Goal: Transaction & Acquisition: Book appointment/travel/reservation

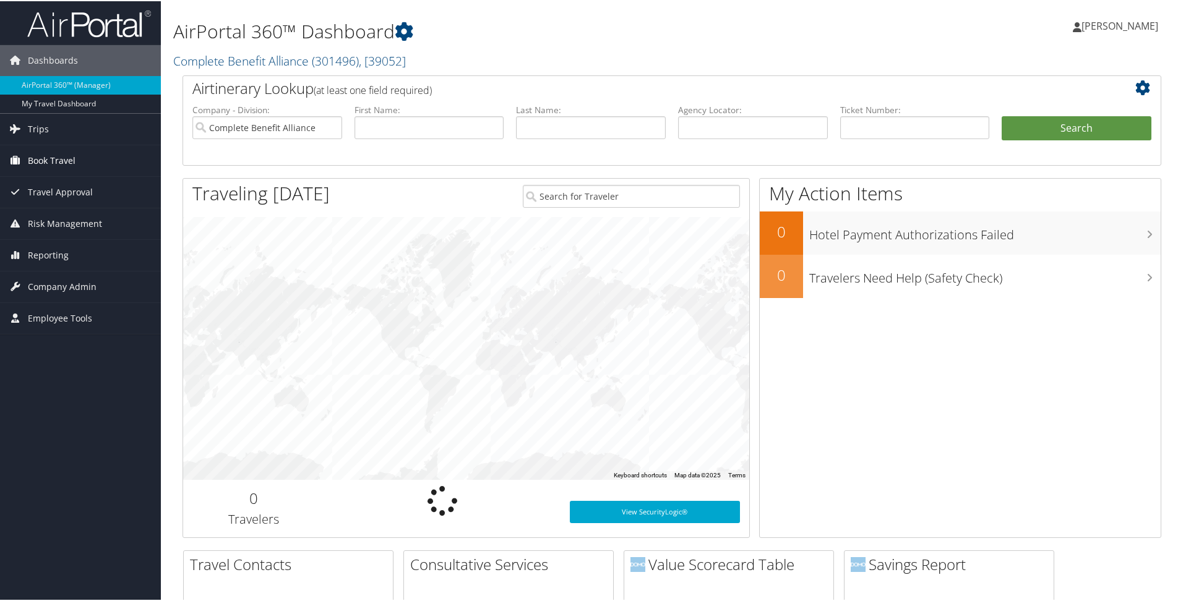
click at [67, 155] on span "Book Travel" at bounding box center [52, 159] width 48 height 31
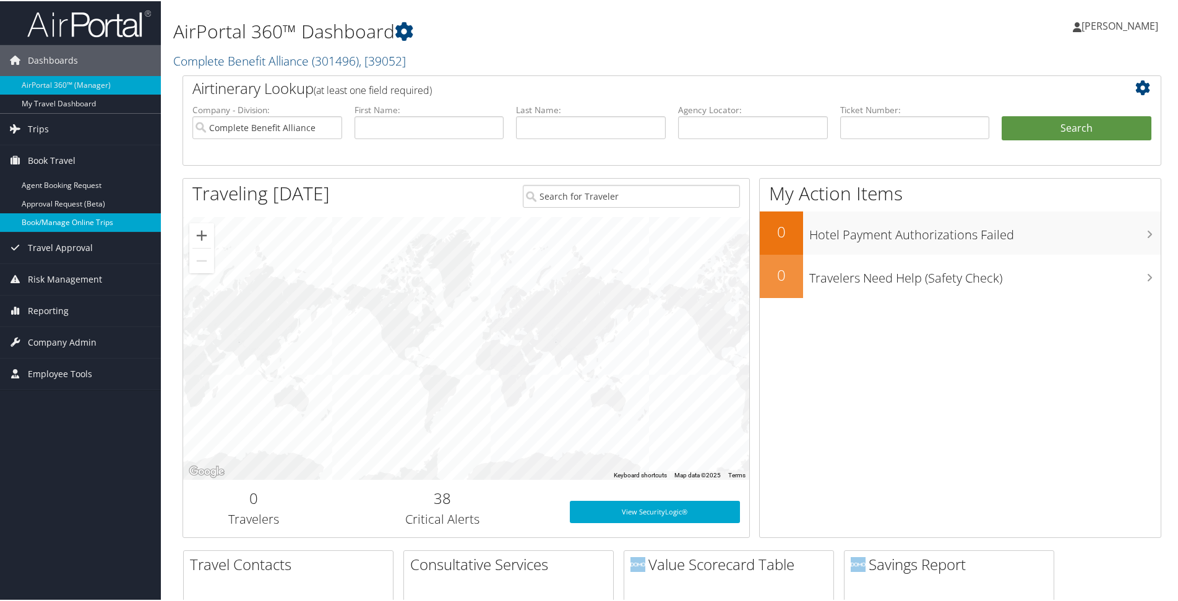
click at [80, 217] on link "Book/Manage Online Trips" at bounding box center [80, 221] width 161 height 19
